Goal: Navigation & Orientation: Find specific page/section

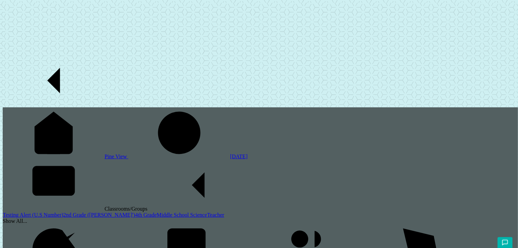
click at [135, 212] on link "4th Grade" at bounding box center [146, 215] width 22 height 6
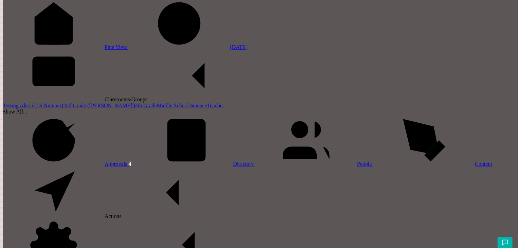
scroll to position [105, 0]
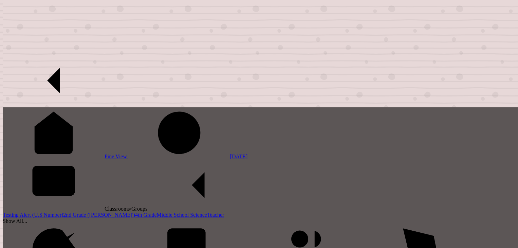
scroll to position [7, 0]
